Goal: Obtain resource: Download file/media

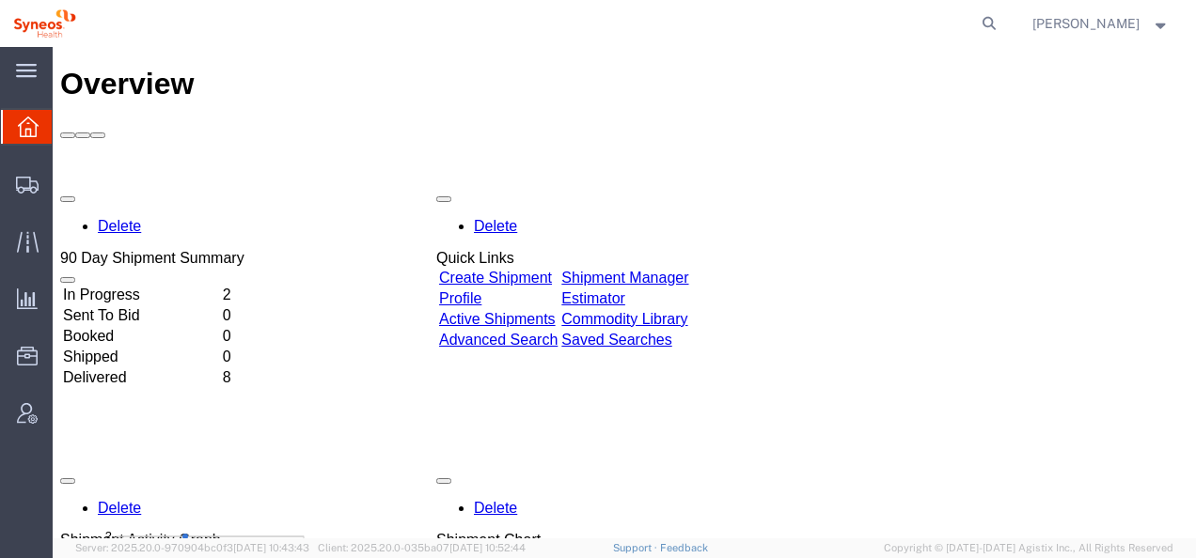
click at [150, 286] on td "In Progress" at bounding box center [141, 295] width 158 height 19
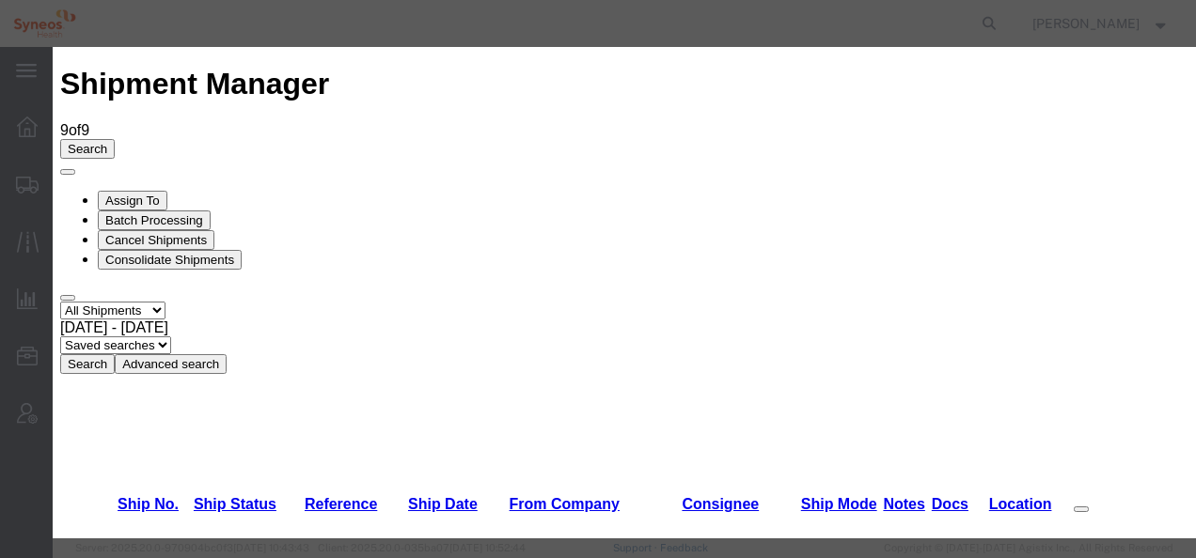
scroll to position [470, 0]
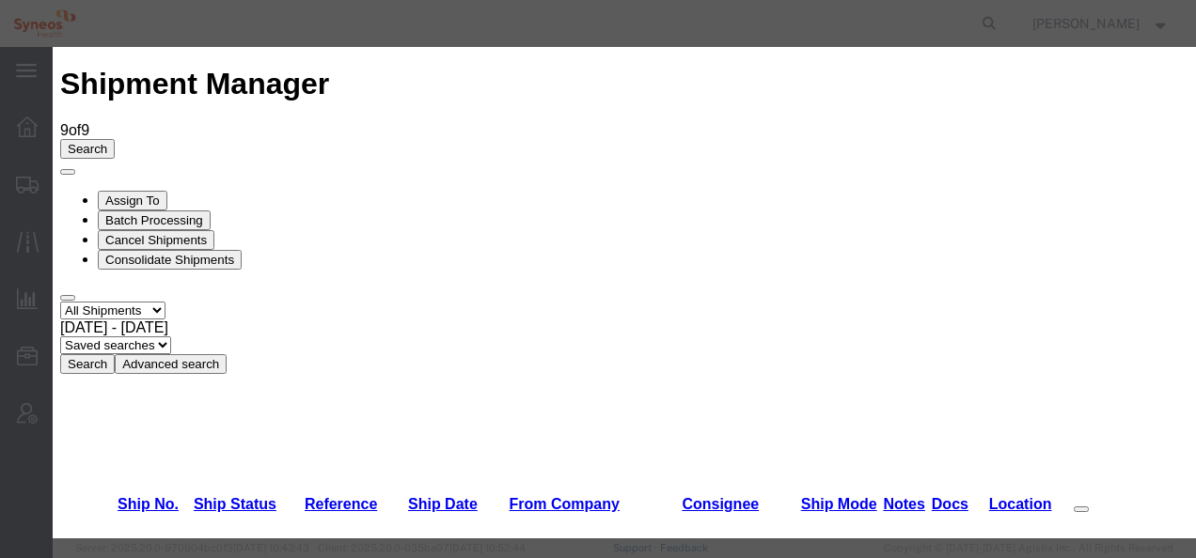
scroll to position [0, 0]
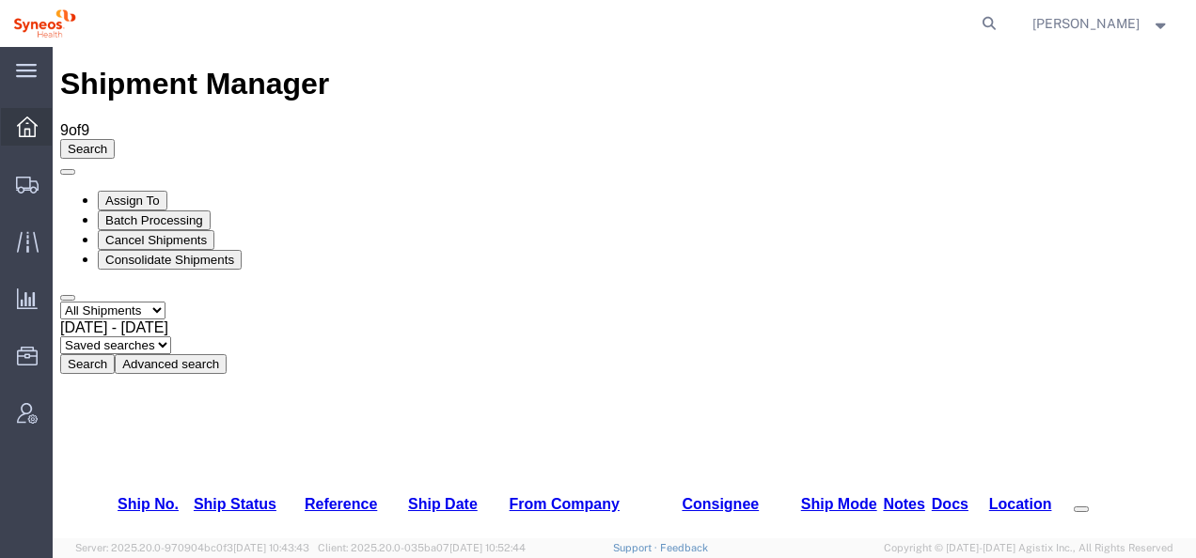
click at [24, 130] on icon at bounding box center [27, 127] width 21 height 21
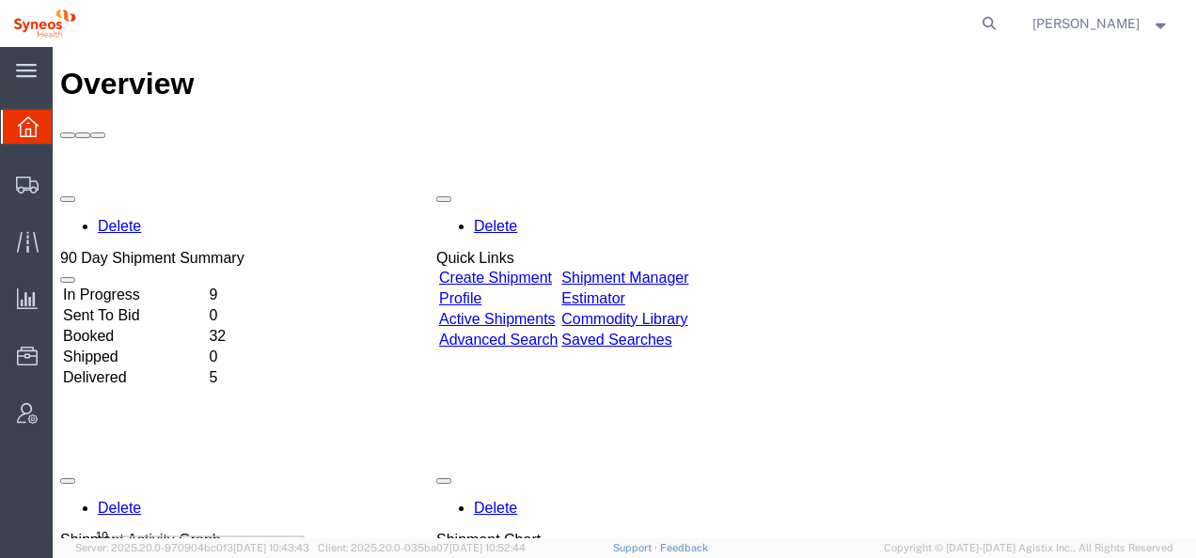
click at [144, 369] on td "Delivered" at bounding box center [134, 378] width 144 height 19
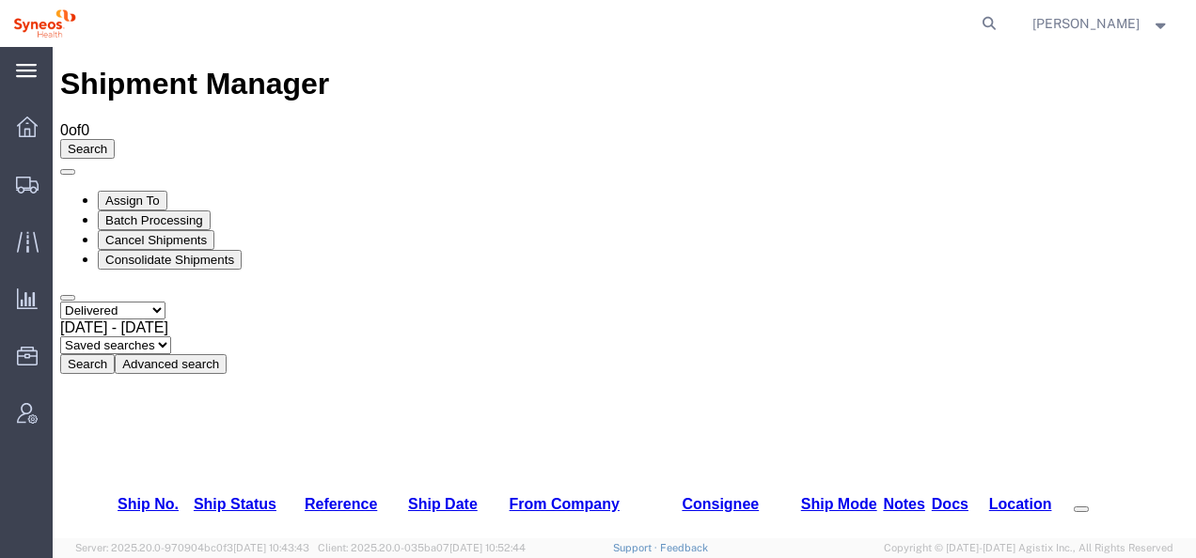
click at [35, 75] on icon at bounding box center [26, 71] width 21 height 14
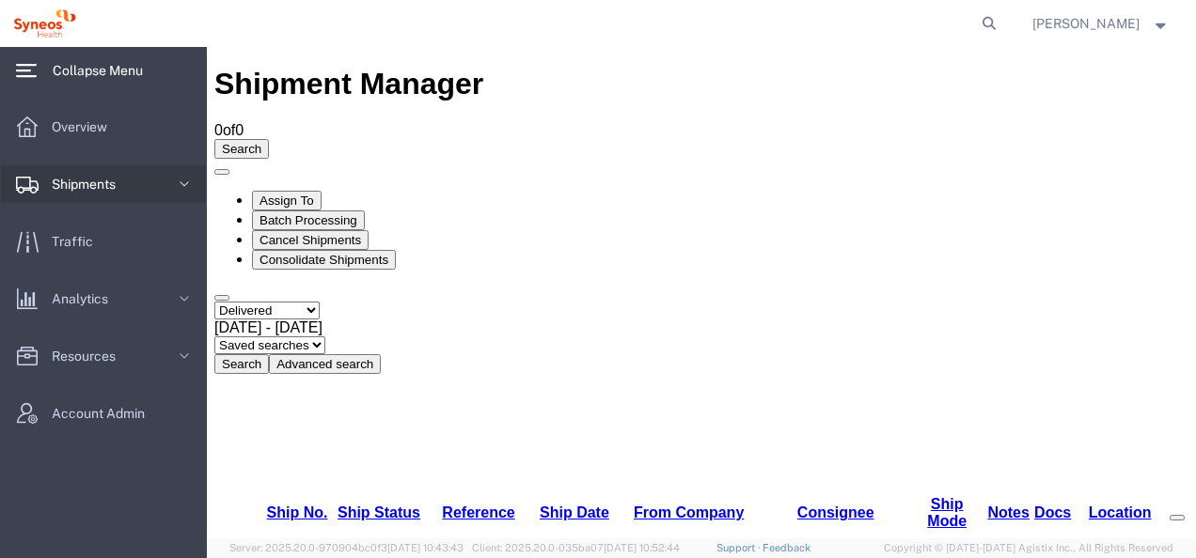
click at [78, 186] on span "Shipments" at bounding box center [90, 184] width 77 height 38
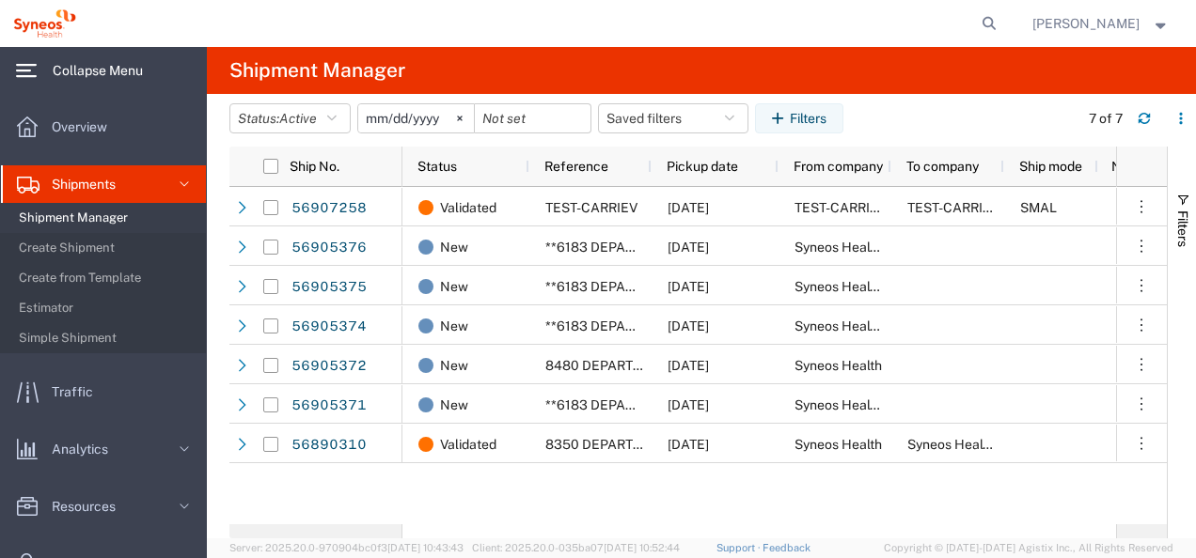
click at [66, 215] on span "Shipment Manager" at bounding box center [106, 218] width 174 height 38
click at [27, 130] on icon at bounding box center [27, 127] width 21 height 21
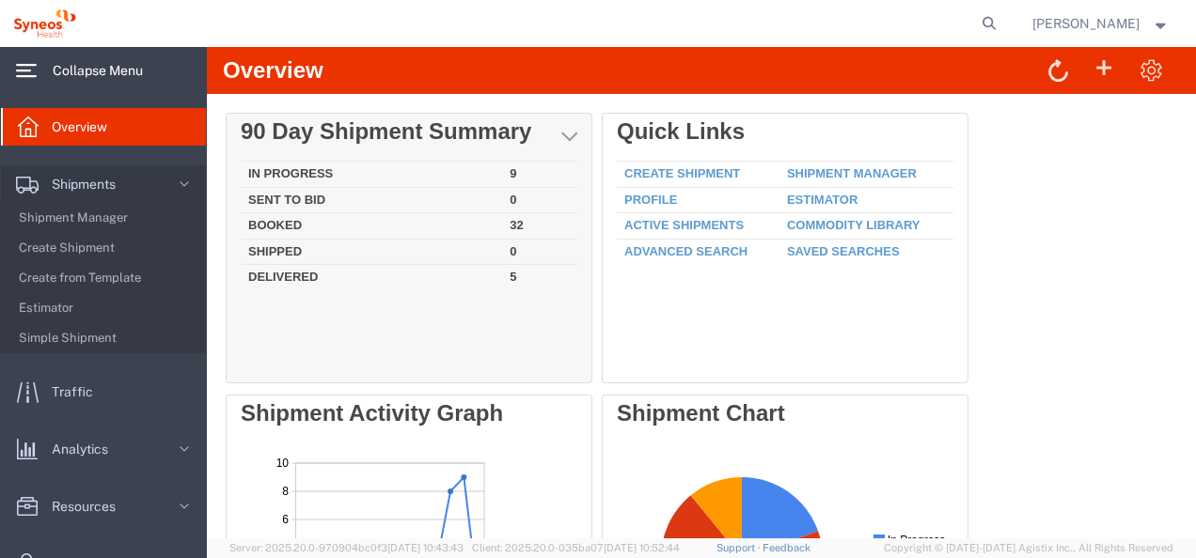
click at [275, 223] on td "Booked" at bounding box center [371, 226] width 261 height 26
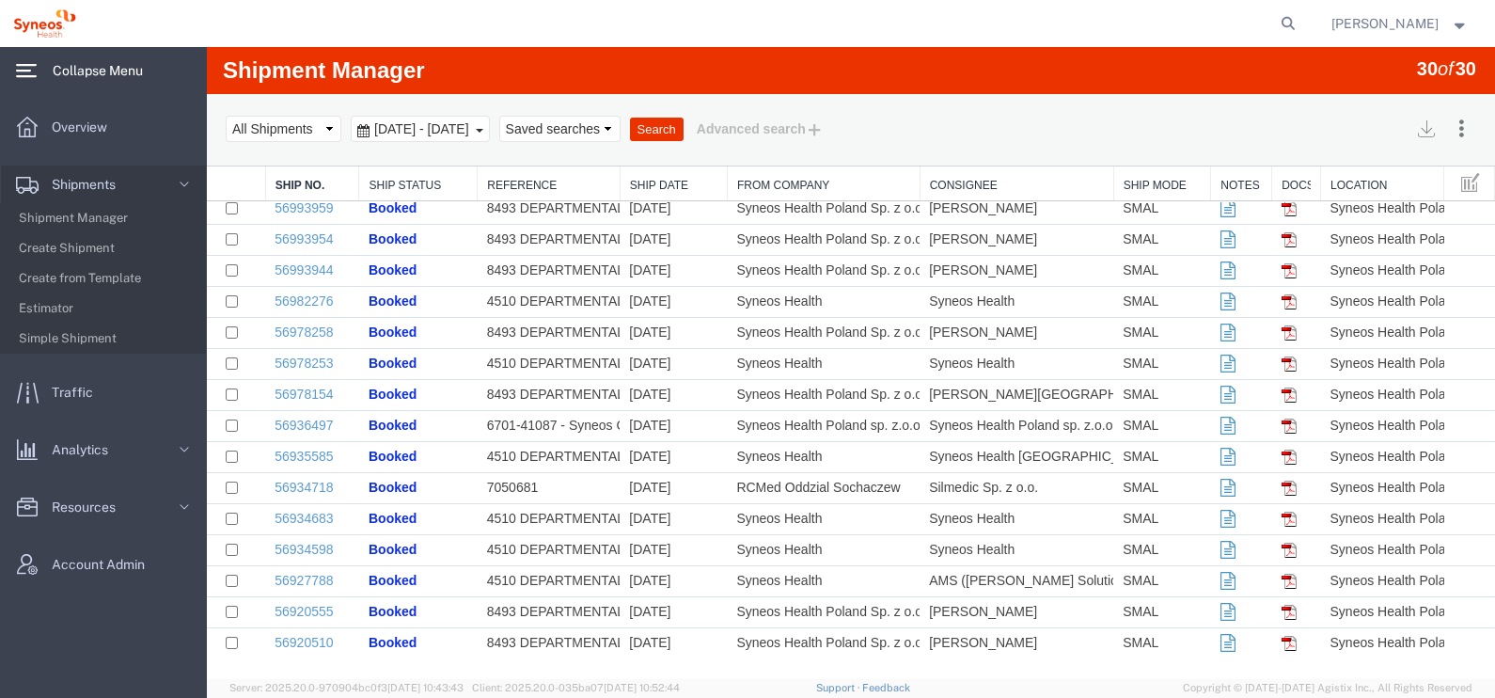
scroll to position [490, 0]
drag, startPoint x: 1173, startPoint y: 4, endPoint x: 888, endPoint y: 23, distance: 285.5
click at [888, 23] on agx-global-search at bounding box center [1003, 23] width 602 height 47
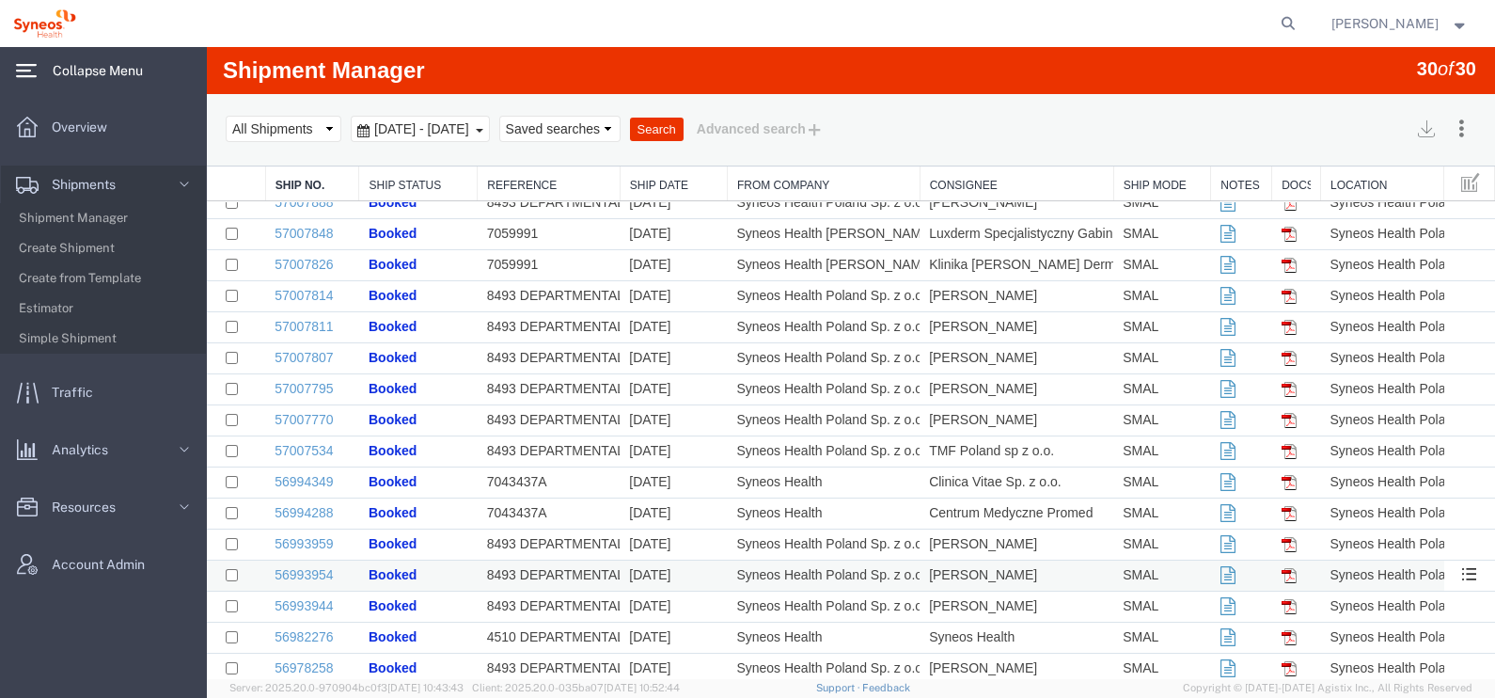
scroll to position [0, 0]
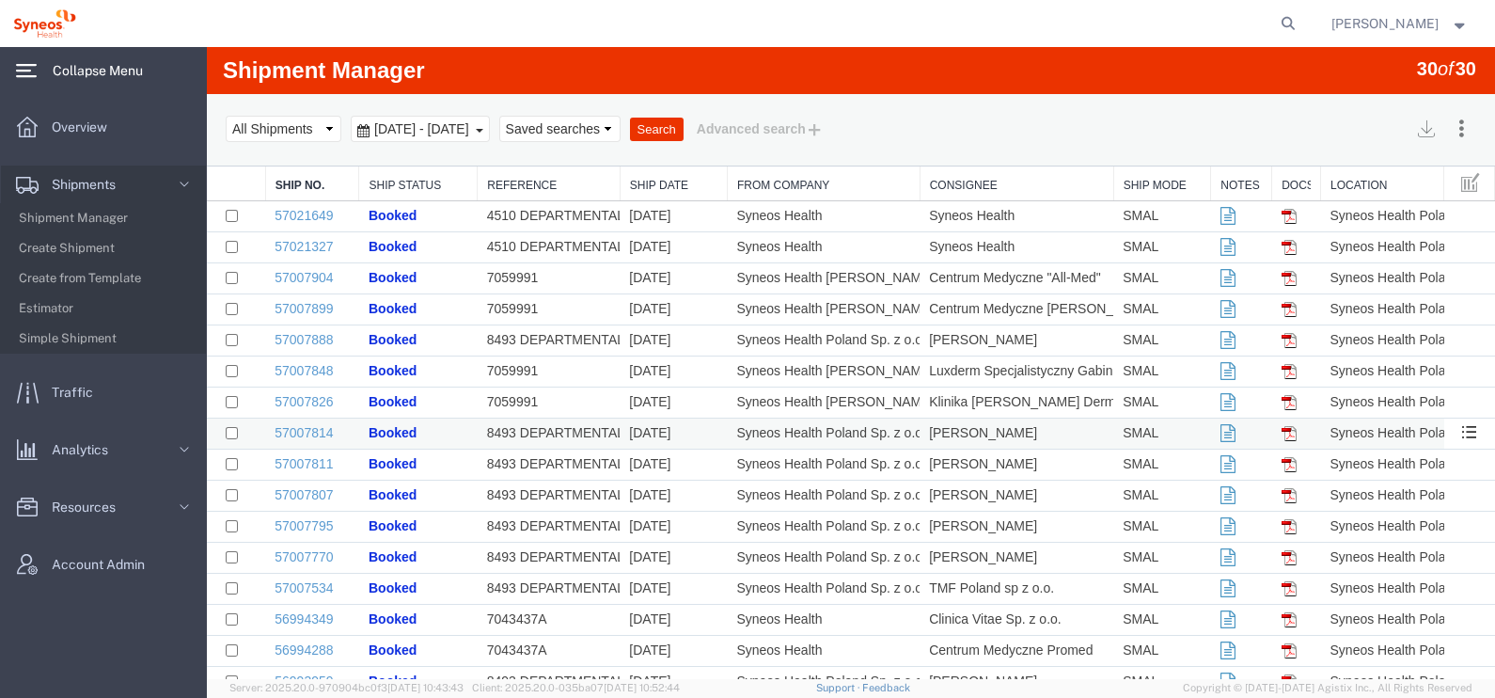
click at [1195, 432] on img at bounding box center [1288, 433] width 15 height 15
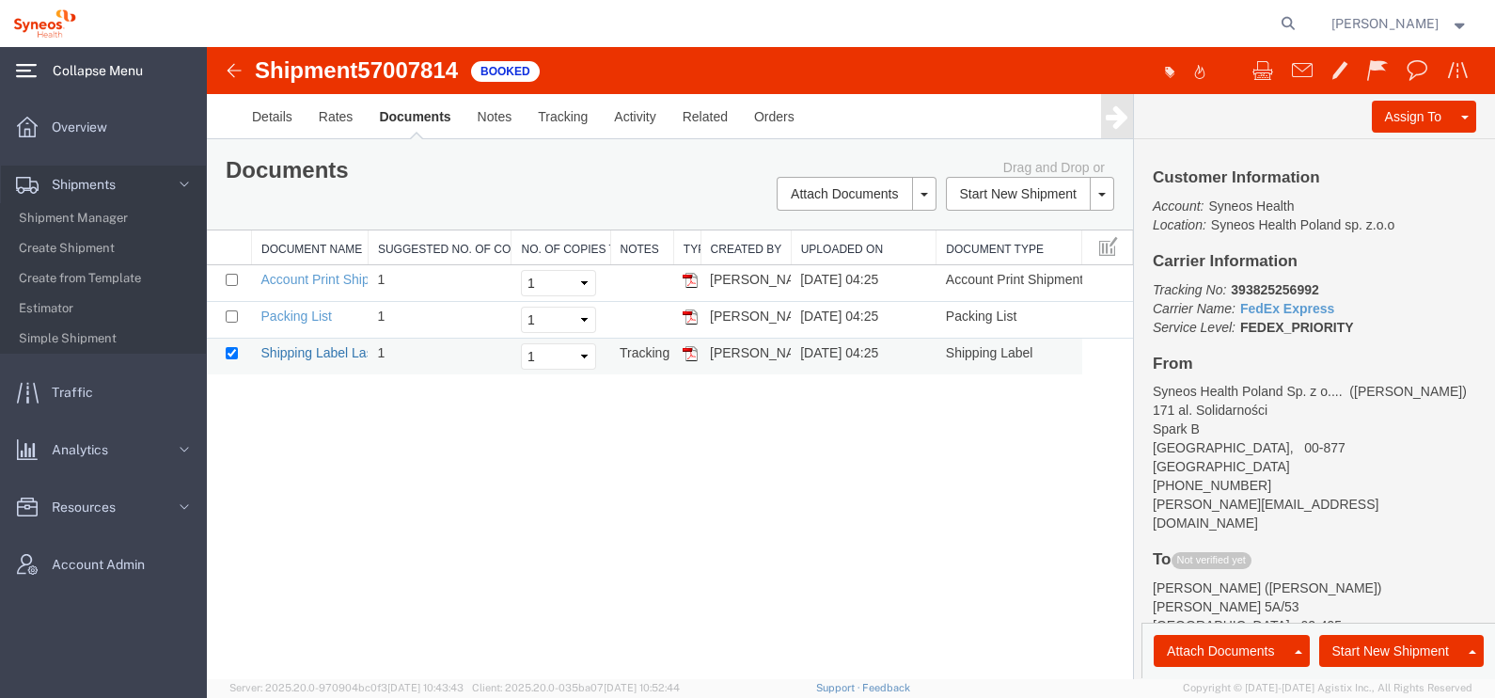
click at [320, 349] on link "Shipping Label Laser" at bounding box center [323, 352] width 124 height 15
click at [862, 485] on div "Shipment 57007814 3 of 3 Booked Details Rates Documents Notes Tracking Activity…" at bounding box center [851, 363] width 1288 height 632
click at [306, 315] on link "Packing List" at bounding box center [296, 315] width 71 height 15
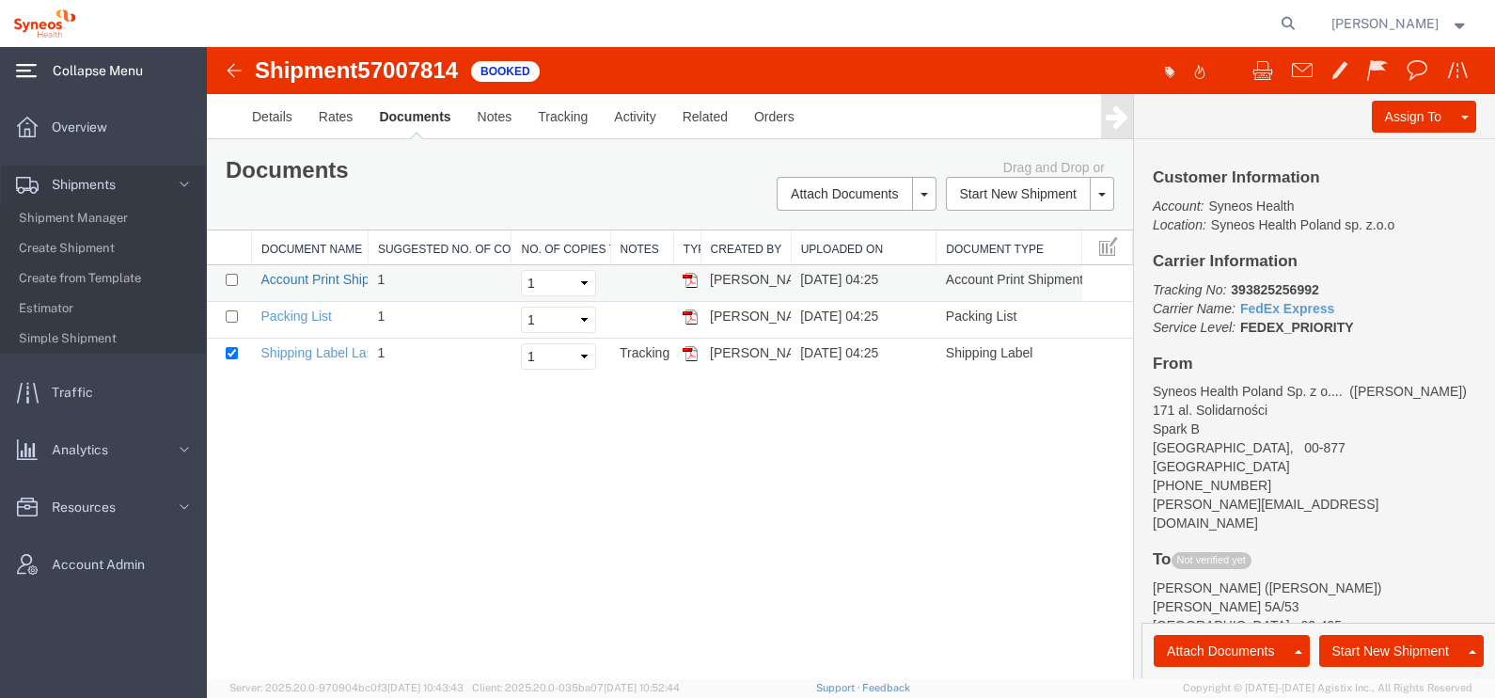
click at [287, 282] on link "Account Print Shipment Details" at bounding box center [351, 279] width 181 height 15
click at [331, 273] on link "Account Print Shipment Details" at bounding box center [351, 279] width 181 height 15
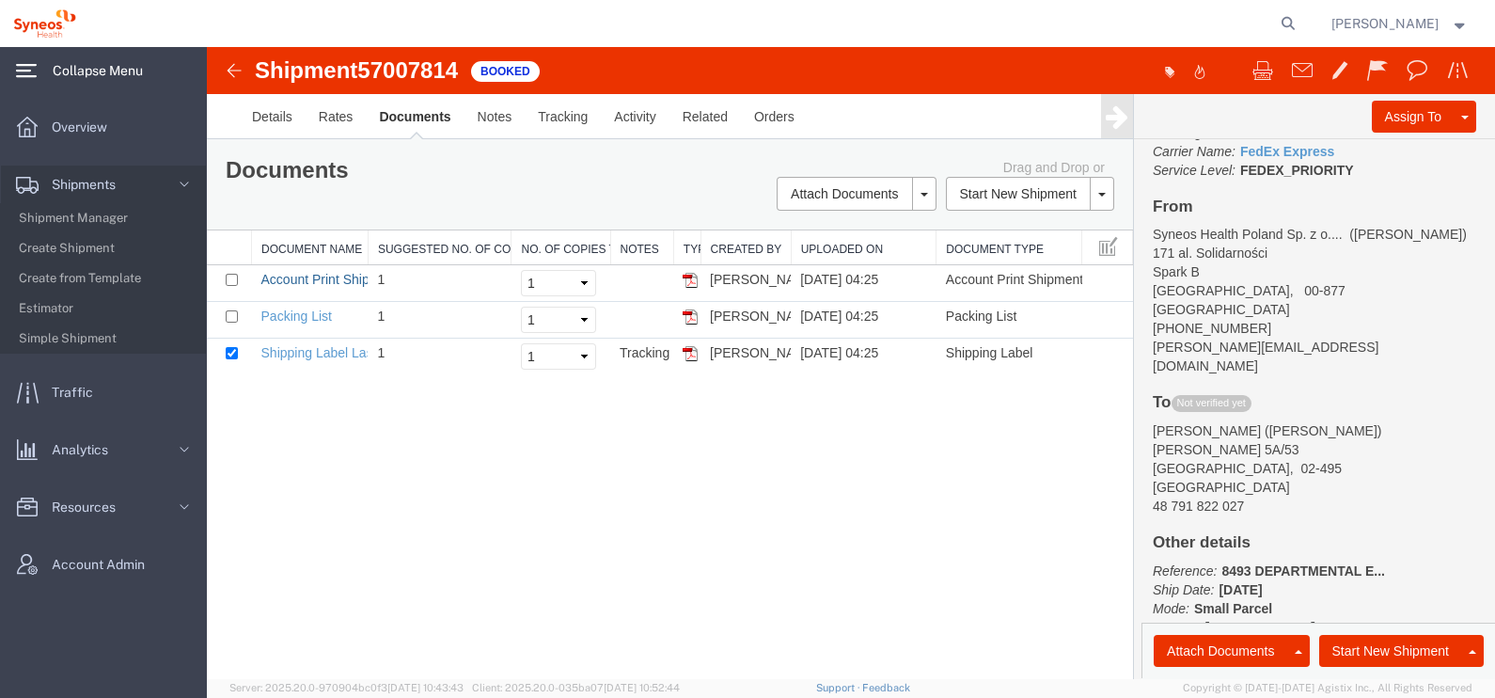
scroll to position [182, 0]
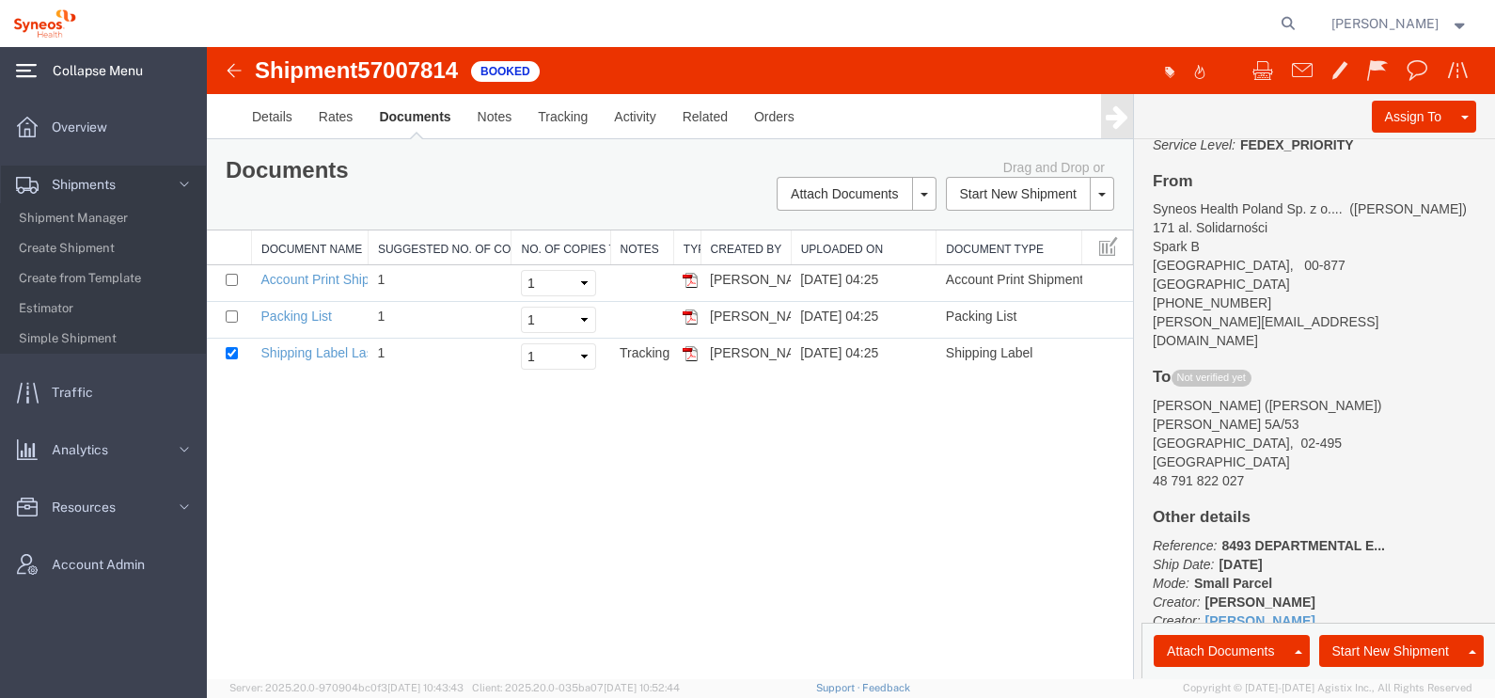
click at [235, 68] on img at bounding box center [234, 70] width 23 height 23
